Goal: Task Accomplishment & Management: Manage account settings

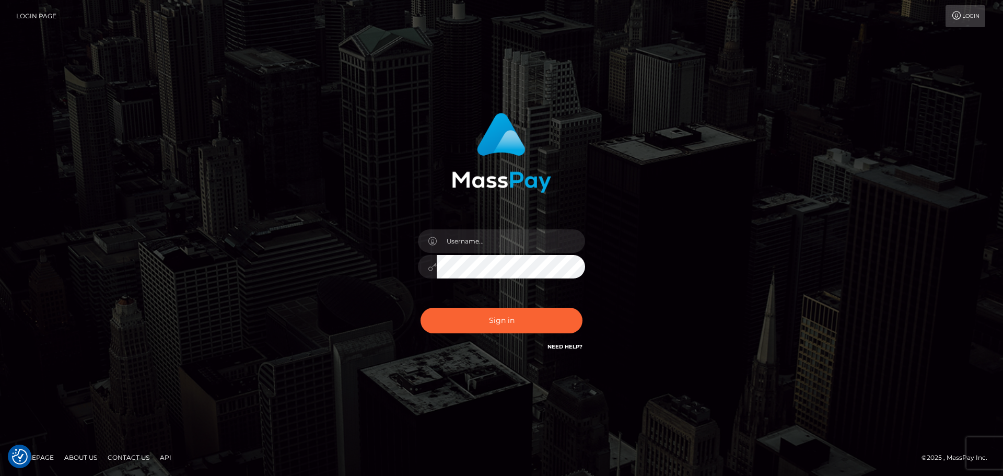
click at [47, 12] on link "Login Page" at bounding box center [36, 16] width 40 height 22
click at [969, 19] on link "Login" at bounding box center [966, 16] width 40 height 22
click at [961, 16] on icon at bounding box center [957, 15] width 11 height 8
click at [515, 246] on input "text" at bounding box center [511, 241] width 148 height 24
type input "tildeemm35@gmail.com"
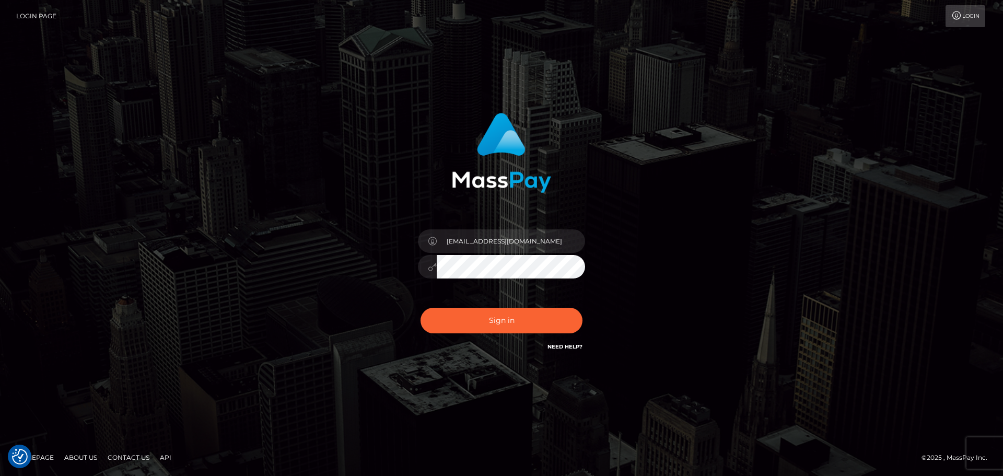
click at [421, 308] on button "Sign in" at bounding box center [502, 321] width 162 height 26
